Goal: Information Seeking & Learning: Understand process/instructions

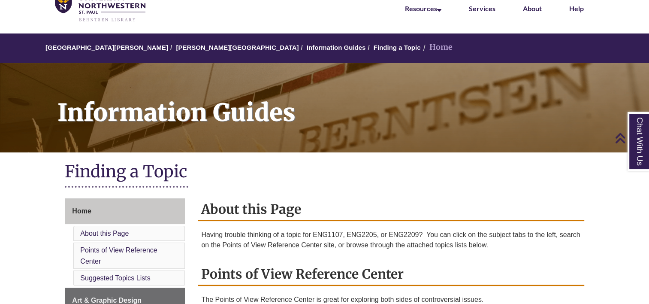
scroll to position [43, 0]
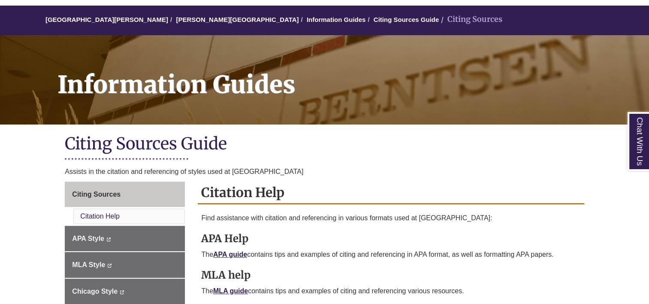
scroll to position [86, 0]
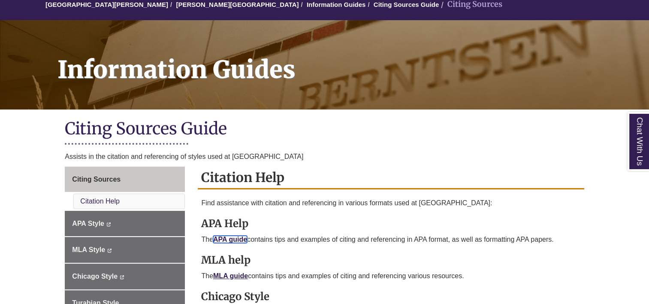
click at [237, 240] on link "APA guide" at bounding box center [230, 238] width 34 height 7
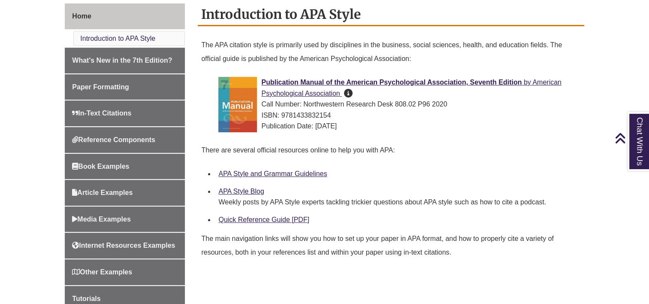
scroll to position [257, 0]
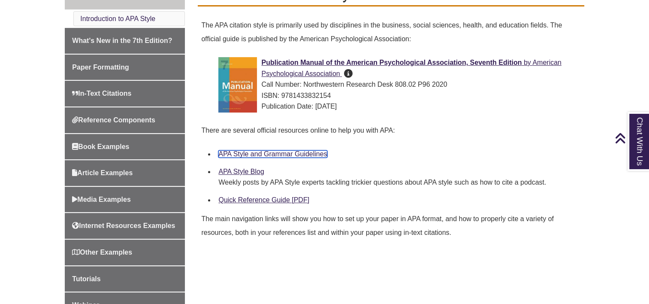
click at [230, 153] on link "APA Style and Grammar Guidelines" at bounding box center [272, 153] width 108 height 7
